Goal: Information Seeking & Learning: Learn about a topic

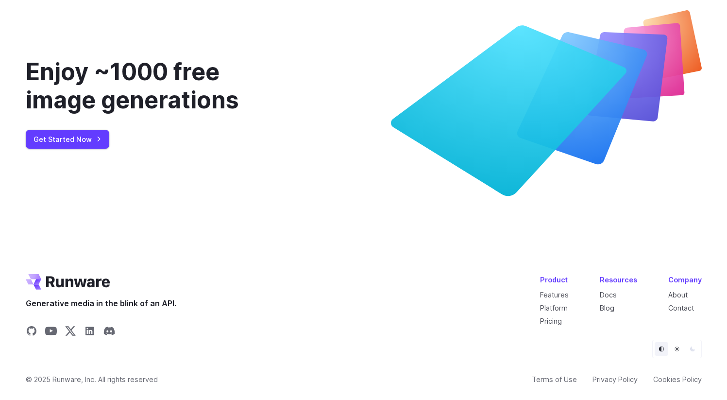
scroll to position [3699, 0]
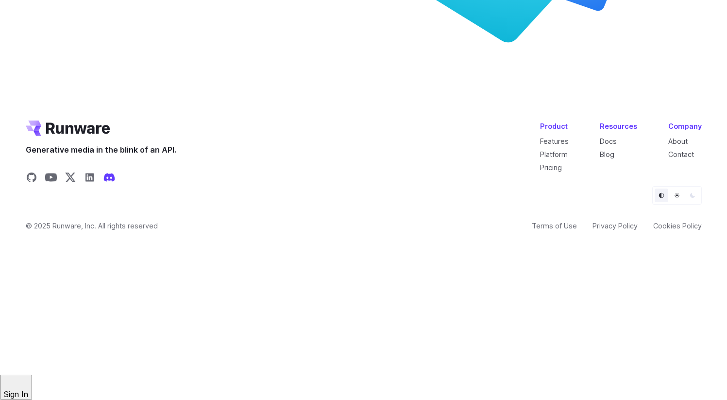
click at [107, 183] on icon "Share on Discord" at bounding box center [109, 178] width 12 height 12
click at [112, 183] on icon "Share on Discord" at bounding box center [109, 178] width 12 height 12
click at [23, 271] on footer "Generative media in the blink of an API. Product Features Platform Pricing Reso…" at bounding box center [364, 196] width 700 height 150
click at [26, 183] on icon "Share on GitHub" at bounding box center [32, 178] width 12 height 12
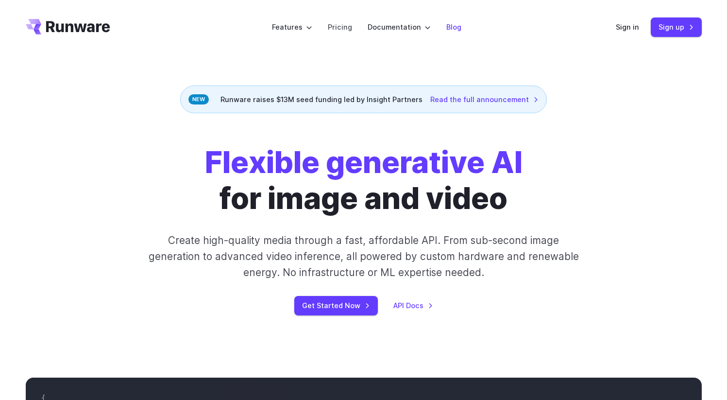
click at [457, 33] on link "Blog" at bounding box center [454, 26] width 15 height 11
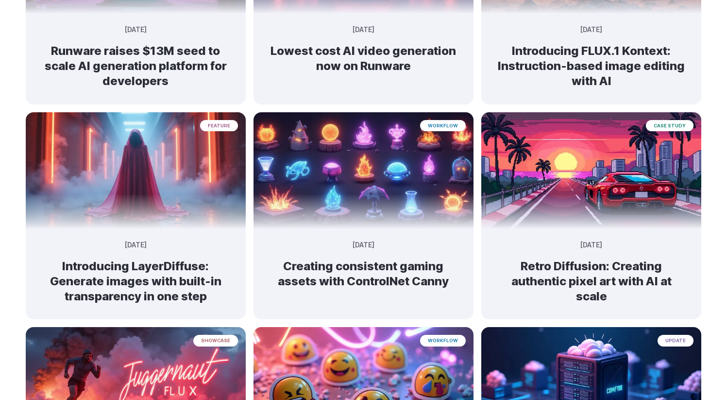
scroll to position [205, 0]
